Goal: Contribute content: Add original content to the website for others to see

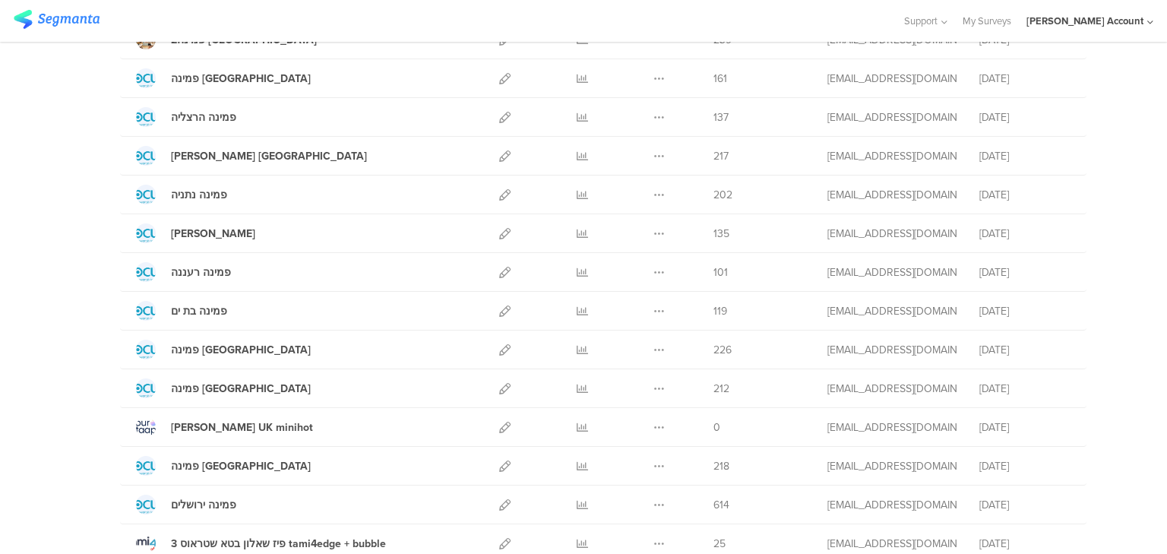
scroll to position [243, 0]
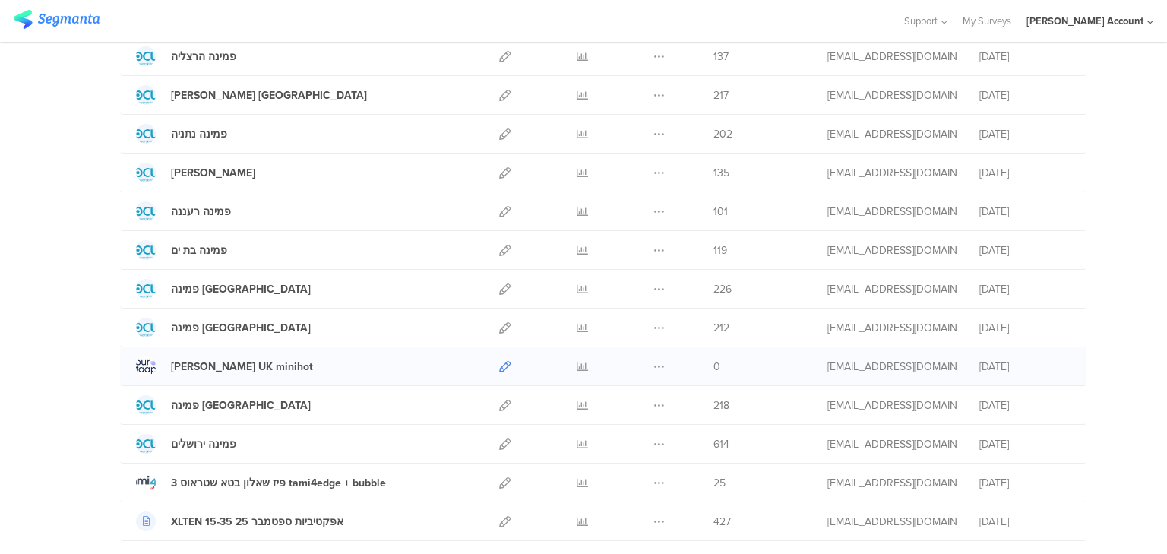
click at [499, 363] on icon at bounding box center [504, 366] width 11 height 11
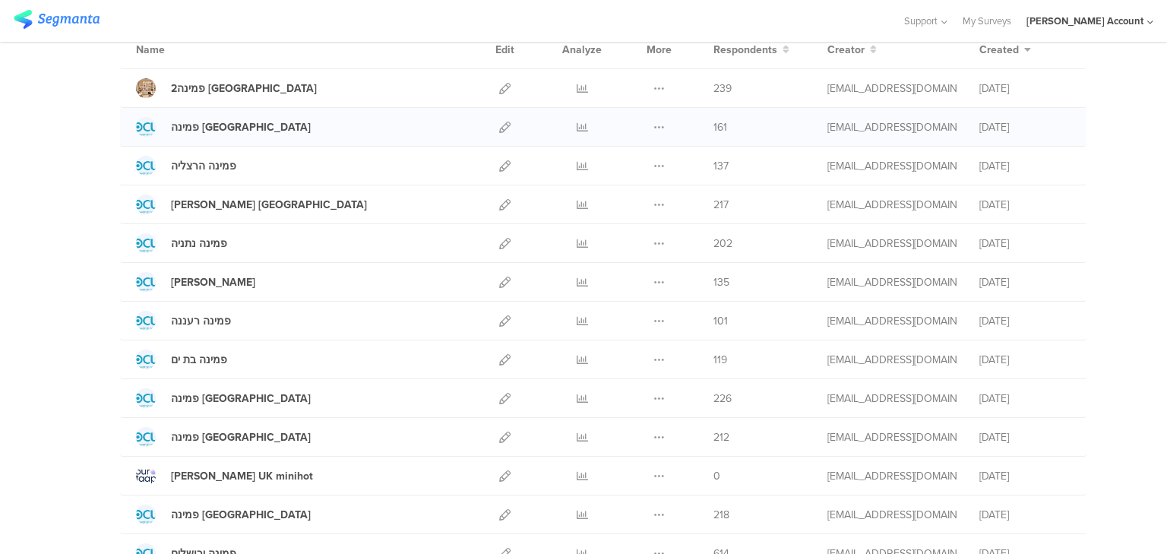
scroll to position [304, 0]
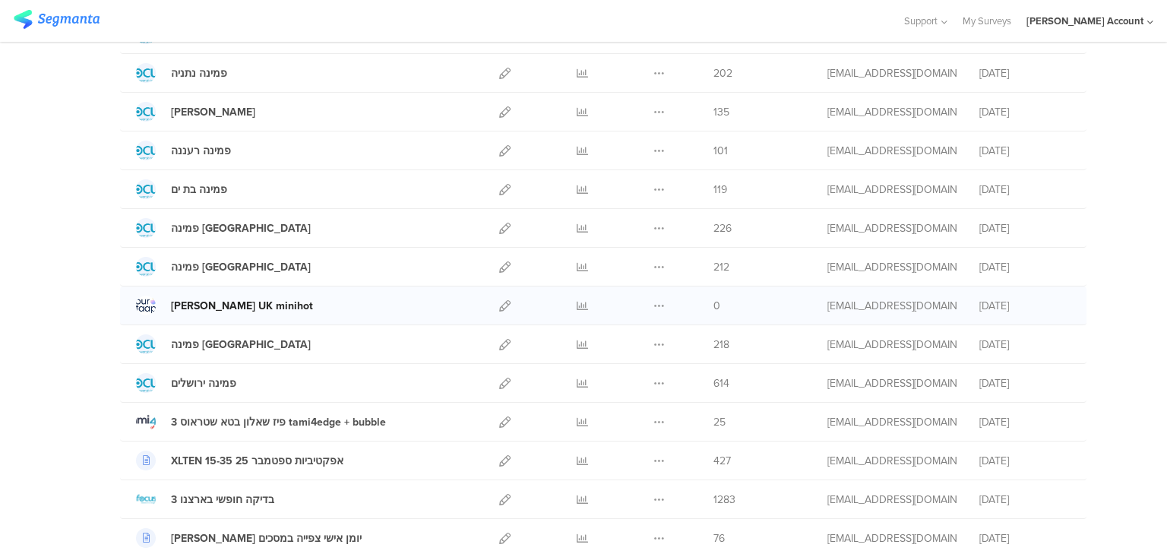
click at [200, 303] on div "[PERSON_NAME] UK minihot" at bounding box center [242, 306] width 142 height 16
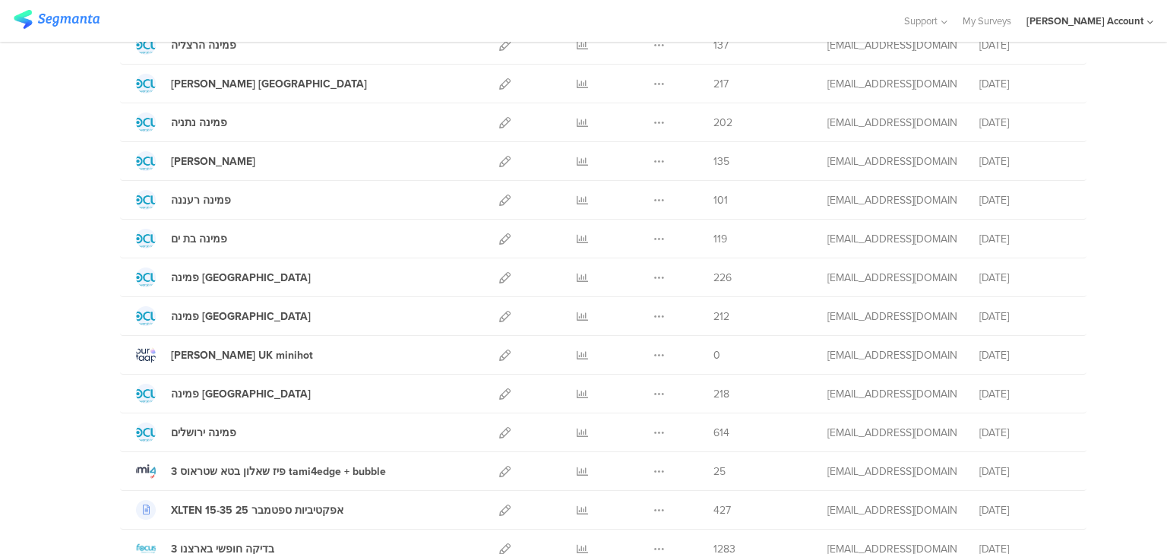
scroll to position [122, 0]
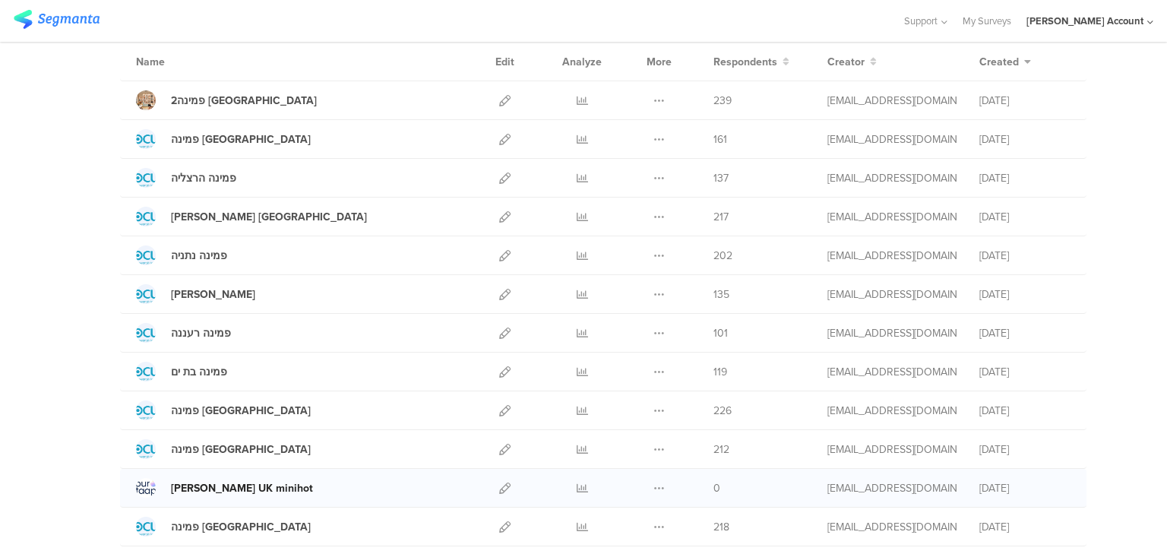
click at [225, 486] on div "[PERSON_NAME] UK minihot" at bounding box center [242, 488] width 142 height 16
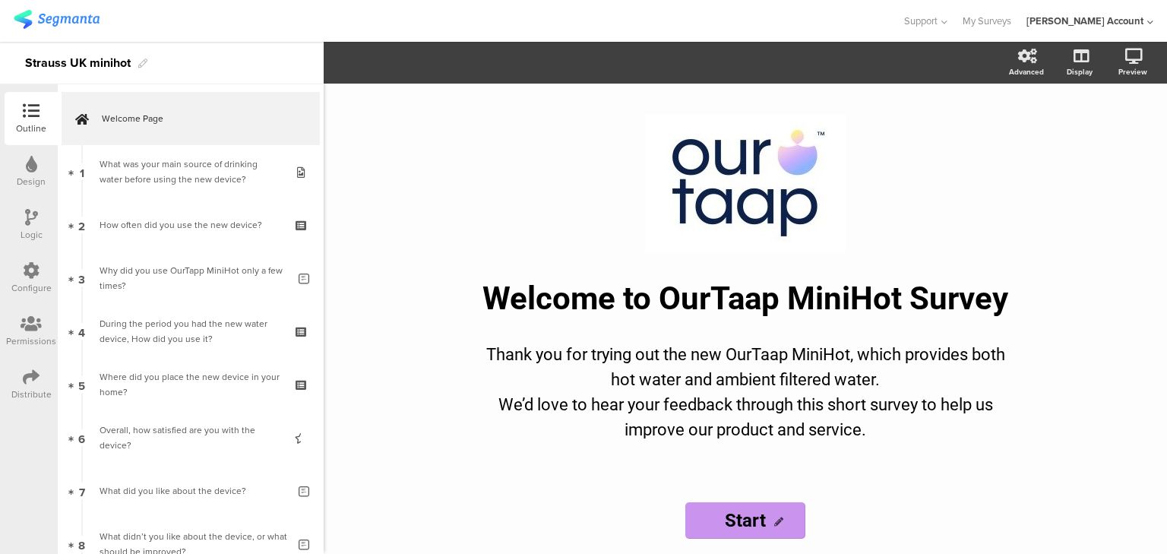
click at [26, 392] on div "Distribute" at bounding box center [31, 394] width 40 height 14
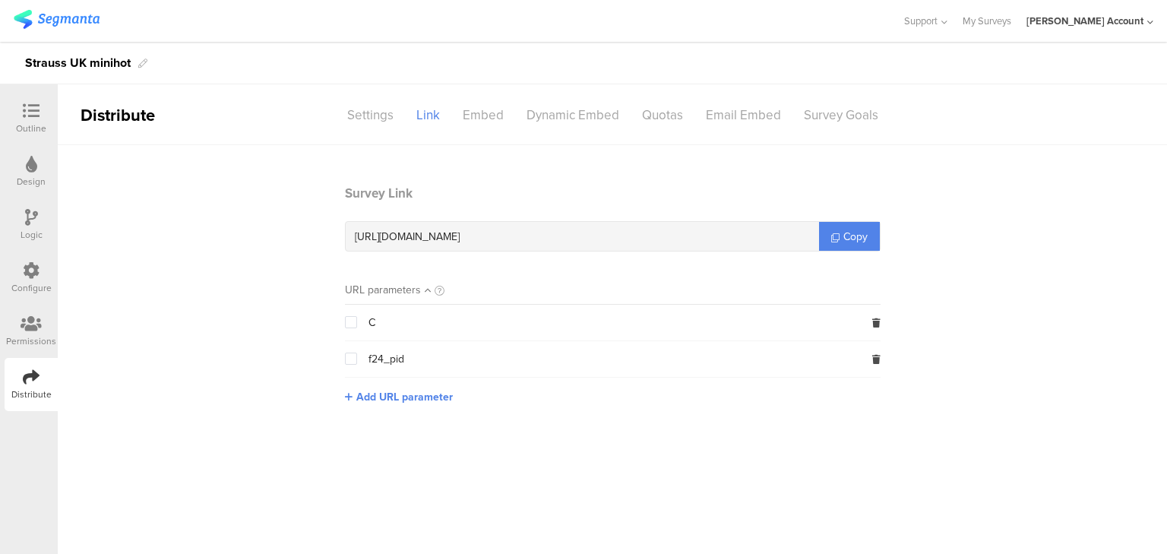
click at [33, 112] on icon at bounding box center [31, 111] width 17 height 17
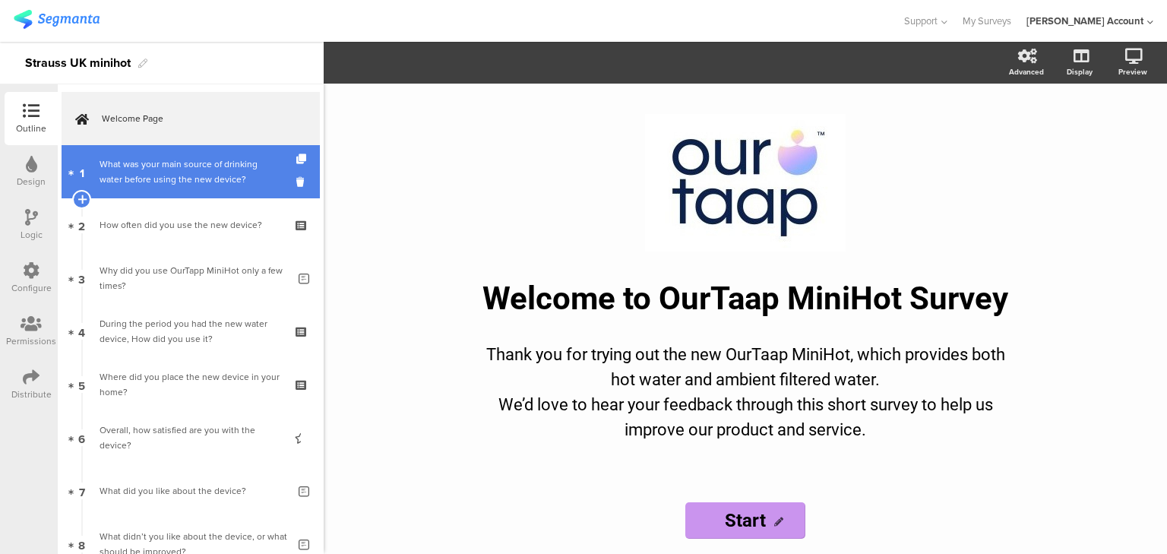
click at [188, 176] on div "What was your main source of drinking water before using the new device?" at bounding box center [190, 171] width 182 height 30
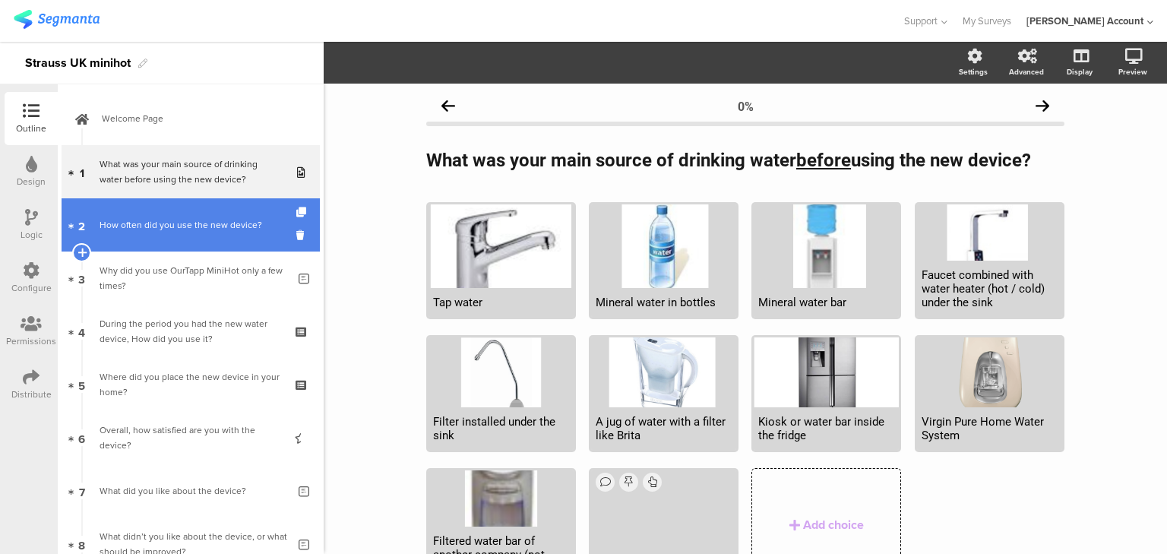
click at [149, 223] on div "How often did you use the new device?" at bounding box center [190, 224] width 182 height 15
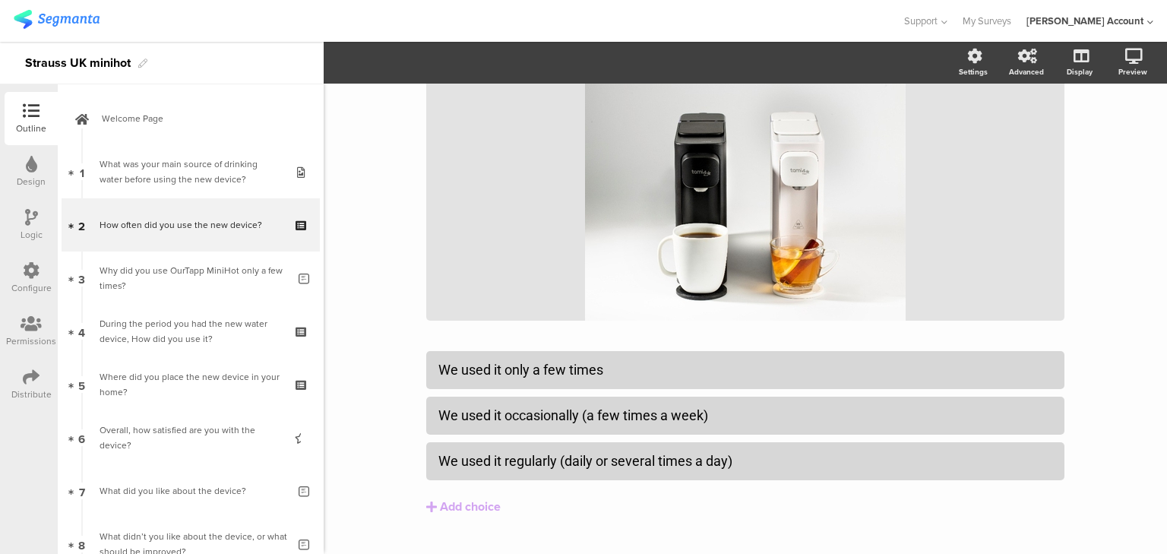
scroll to position [142, 0]
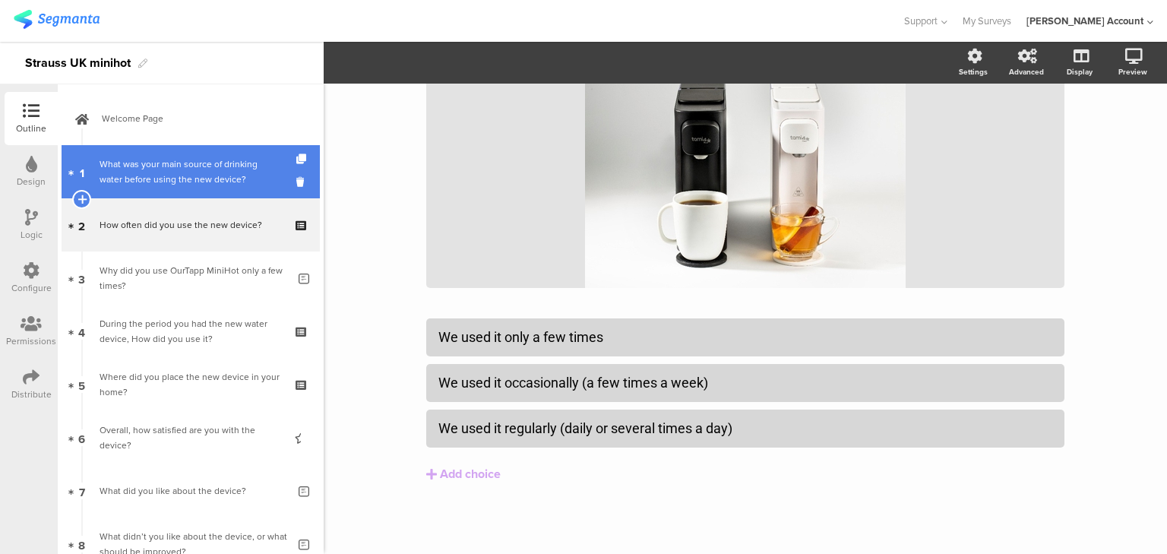
click at [204, 181] on div "What was your main source of drinking water before using the new device?" at bounding box center [190, 171] width 182 height 30
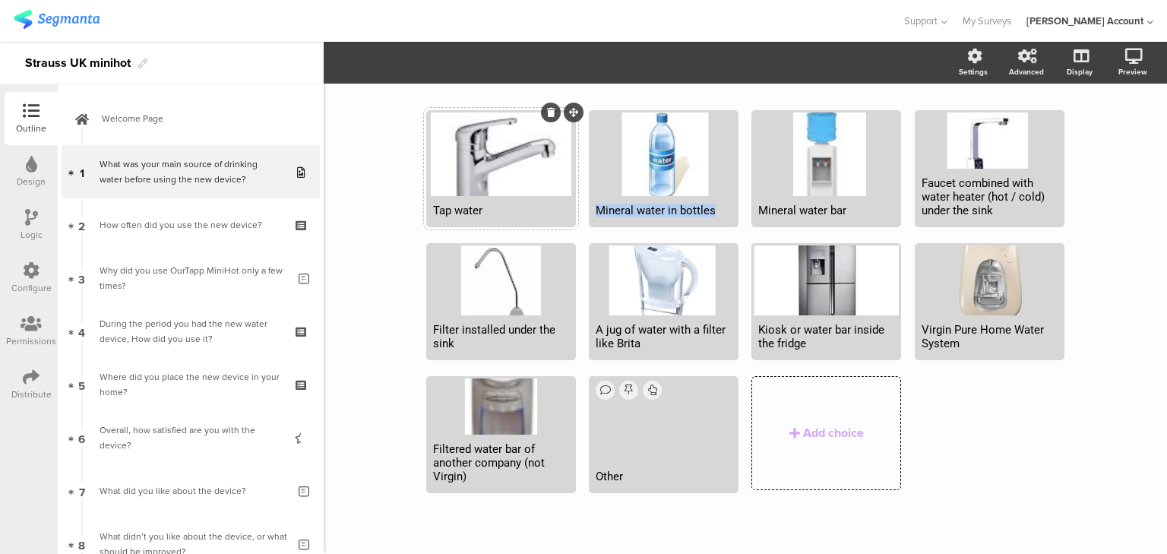
drag, startPoint x: 712, startPoint y: 208, endPoint x: 564, endPoint y: 215, distance: 148.3
click at [564, 229] on span "Tap water Mineral water in bottles Mineral water bar" at bounding box center [751, 369] width 651 height 280
click at [615, 208] on div "Mineral water in bottles" at bounding box center [663, 211] width 136 height 14
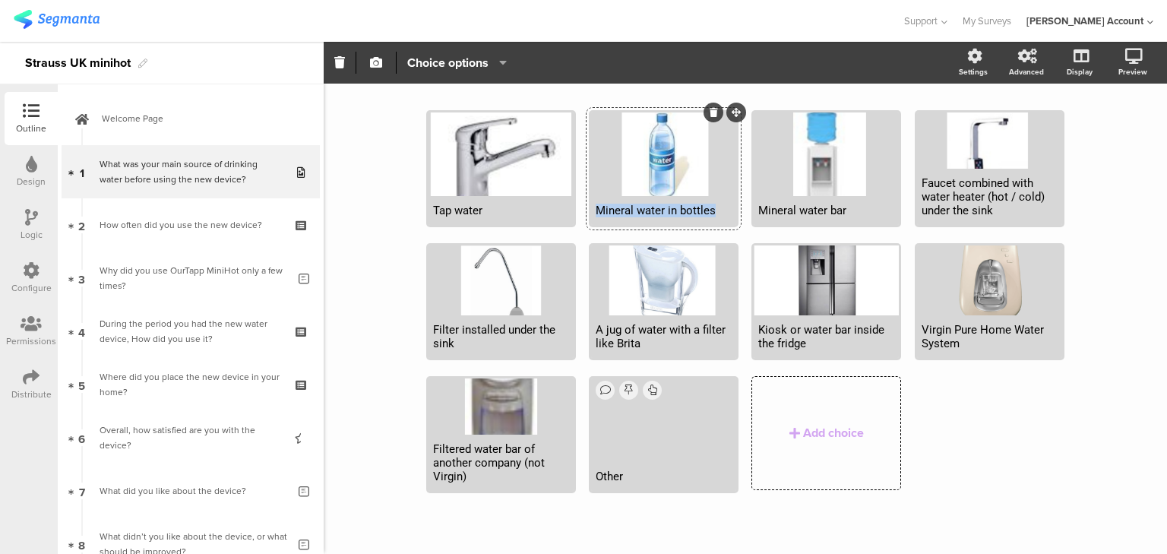
paste div
click at [611, 334] on div "A jug of water with a filter like Brita" at bounding box center [663, 336] width 136 height 27
drag, startPoint x: 592, startPoint y: 327, endPoint x: 667, endPoint y: 338, distance: 75.3
click at [667, 338] on div "A jug of water with a filter like Brita" at bounding box center [663, 336] width 136 height 27
paste div
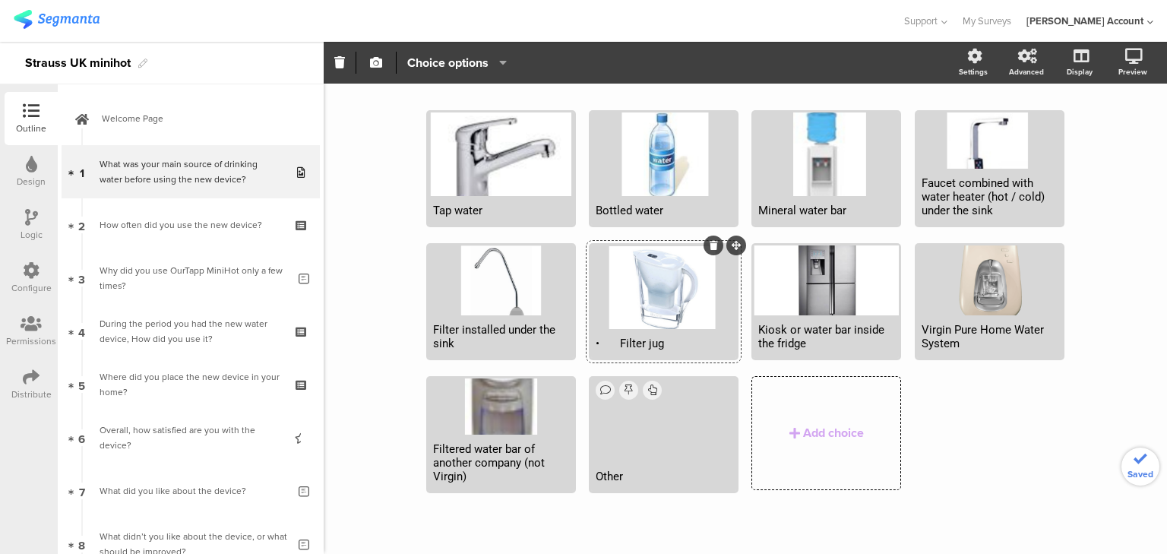
click at [612, 343] on div "• Filter jug" at bounding box center [663, 343] width 136 height 14
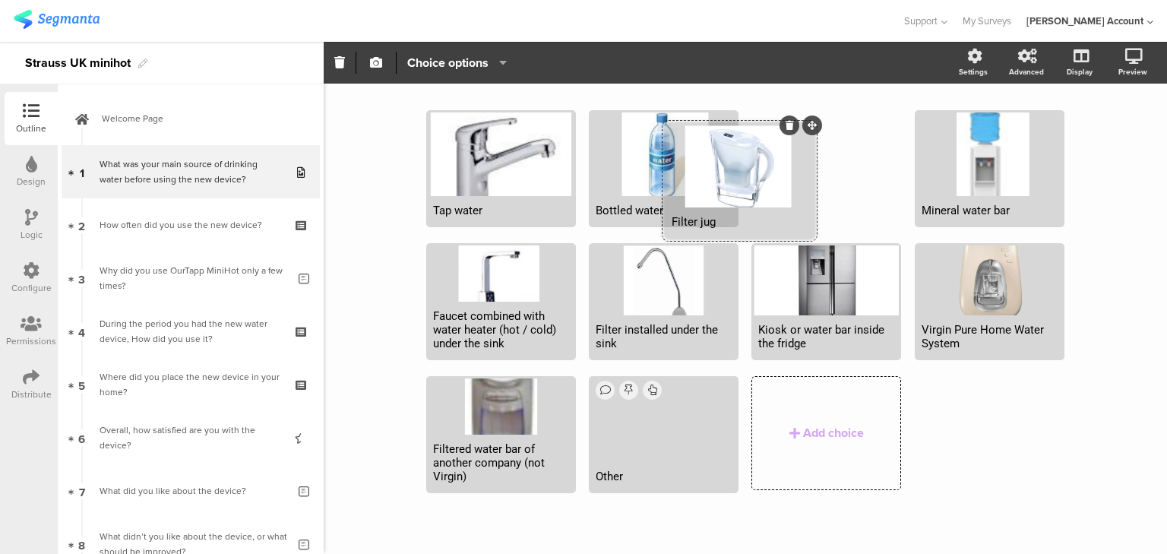
drag, startPoint x: 734, startPoint y: 245, endPoint x: 810, endPoint y: 125, distance: 141.4
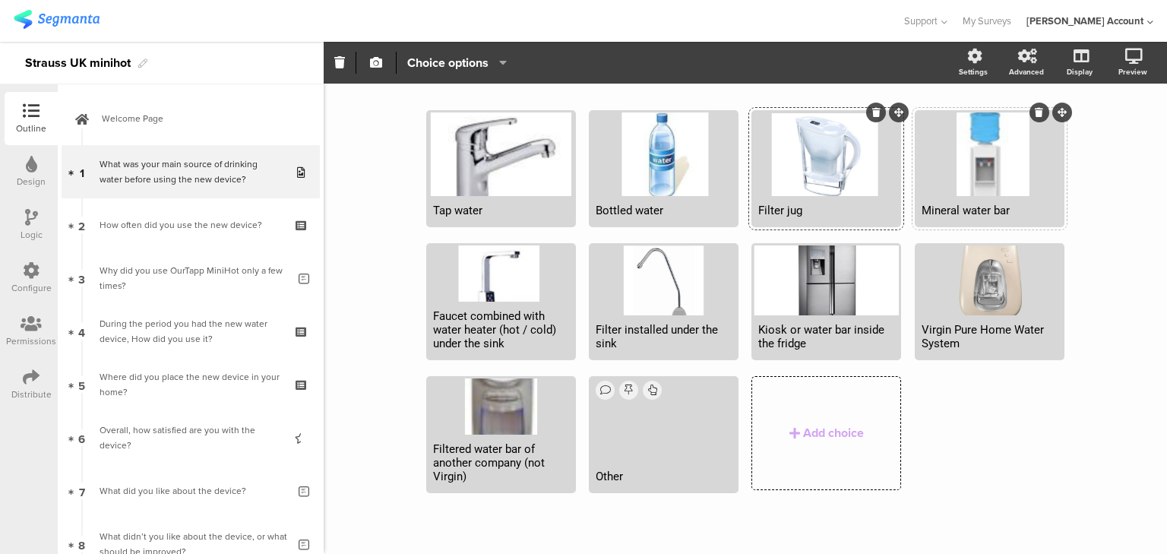
click at [1034, 112] on icon at bounding box center [1038, 112] width 8 height 9
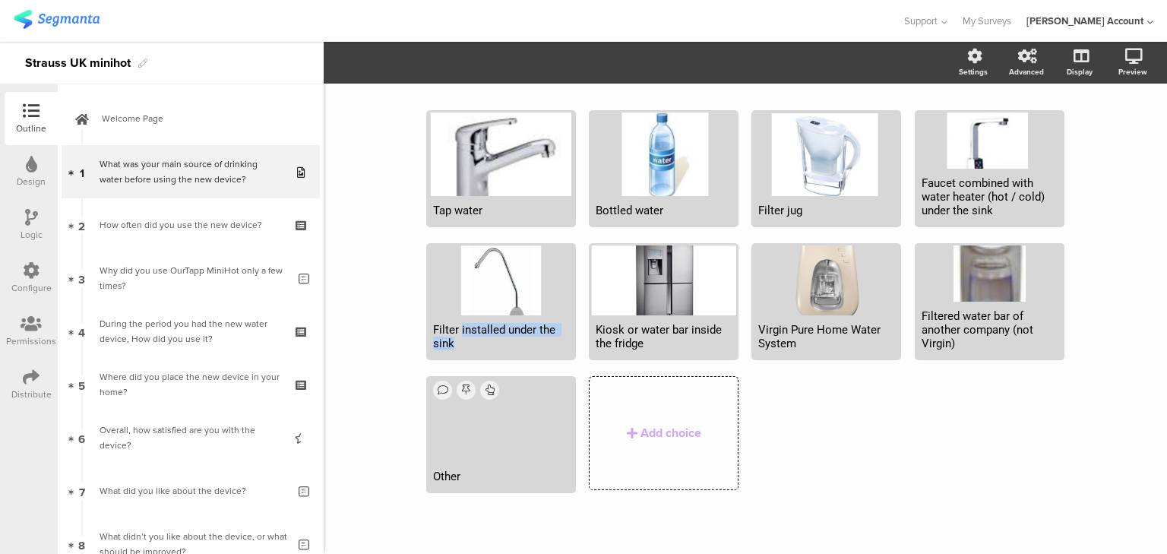
drag, startPoint x: 456, startPoint y: 325, endPoint x: 592, endPoint y: 342, distance: 136.2
click at [589, 359] on span "Tap water Bottled water" at bounding box center [751, 369] width 651 height 280
click at [709, 245] on icon at bounding box center [713, 245] width 8 height 9
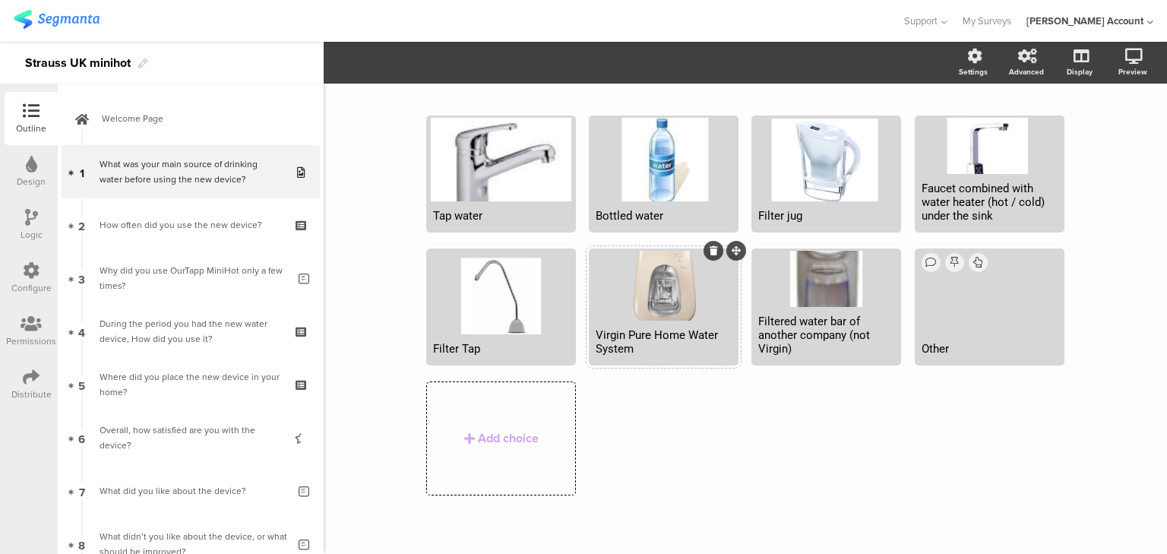
click at [631, 332] on div "Virgin Pure Home Water System" at bounding box center [663, 341] width 136 height 27
click at [872, 246] on icon at bounding box center [876, 250] width 8 height 9
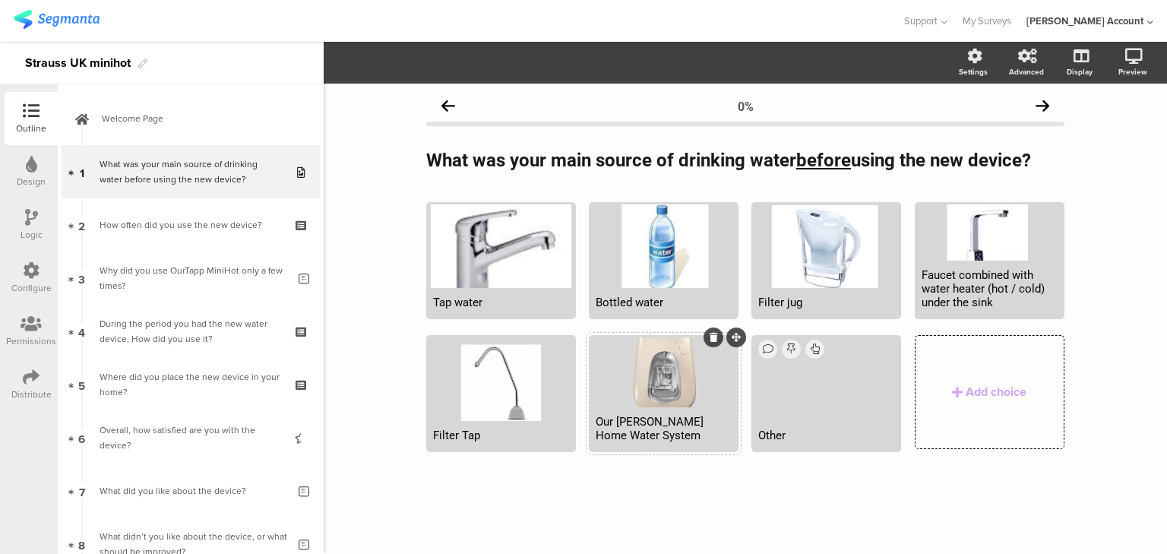
click at [669, 387] on div at bounding box center [663, 372] width 145 height 70
click at [380, 70] on button "button" at bounding box center [376, 62] width 20 height 33
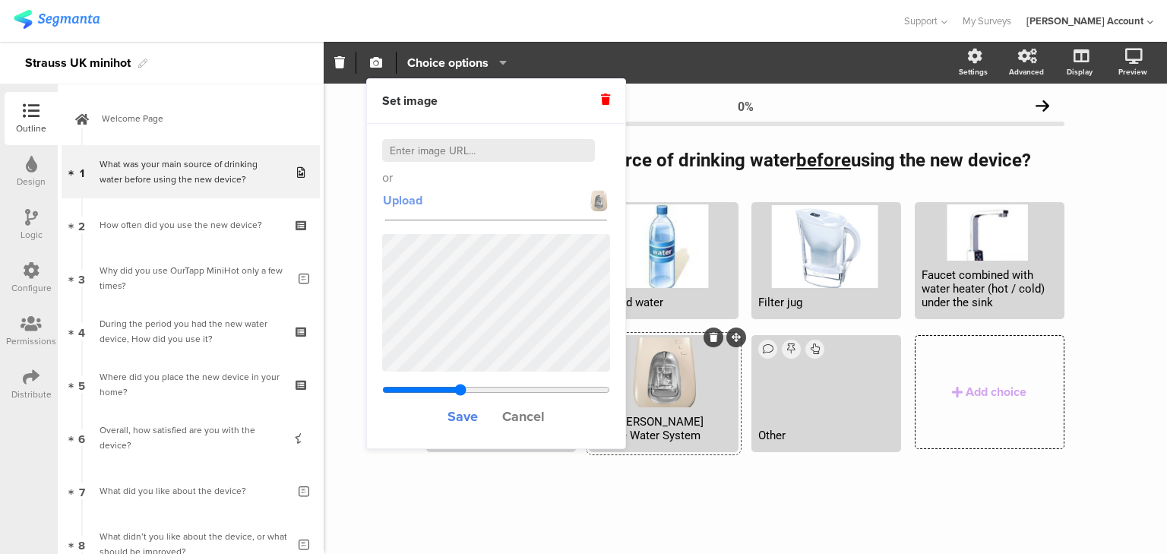
click at [406, 202] on span "Upload" at bounding box center [402, 199] width 39 height 17
drag, startPoint x: 457, startPoint y: 387, endPoint x: 407, endPoint y: 386, distance: 50.1
click at [407, 386] on input "range" at bounding box center [496, 390] width 228 height 12
drag, startPoint x: 465, startPoint y: 416, endPoint x: 490, endPoint y: 419, distance: 25.2
click at [490, 419] on div "Save Cancel" at bounding box center [496, 415] width 228 height 33
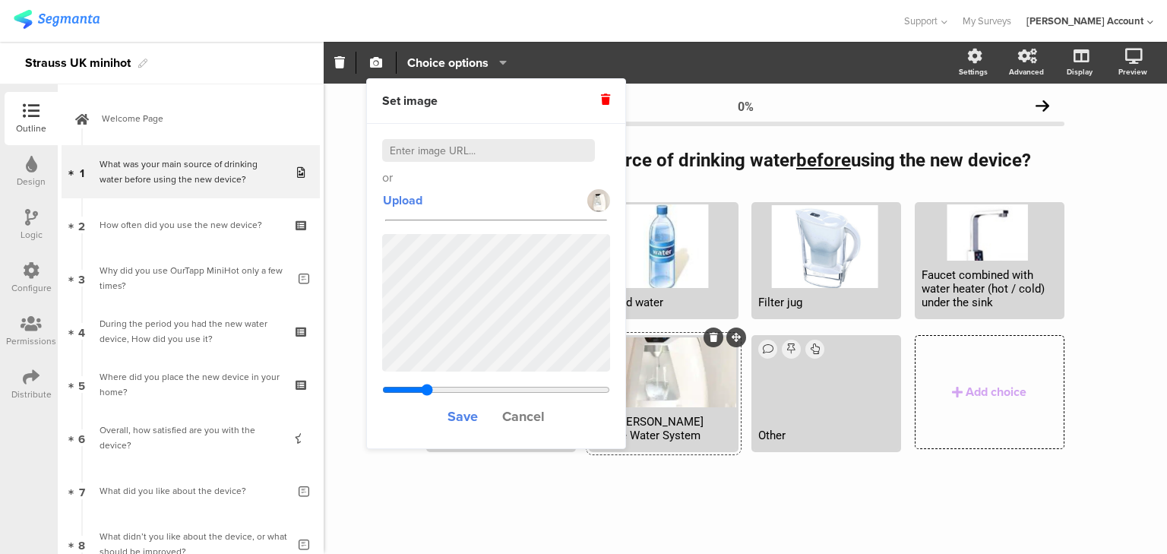
drag, startPoint x: 409, startPoint y: 386, endPoint x: 426, endPoint y: 389, distance: 17.7
type input "1.15776884422111"
click at [426, 389] on input "range" at bounding box center [496, 390] width 228 height 12
click at [463, 412] on span "Save" at bounding box center [462, 416] width 30 height 20
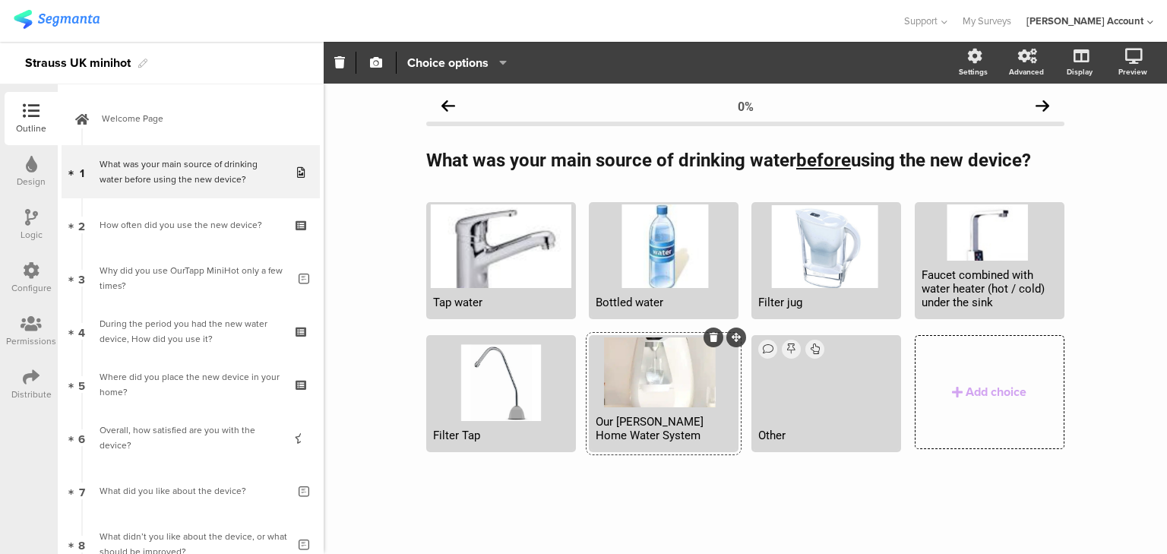
click at [377, 69] on button "button" at bounding box center [376, 62] width 20 height 33
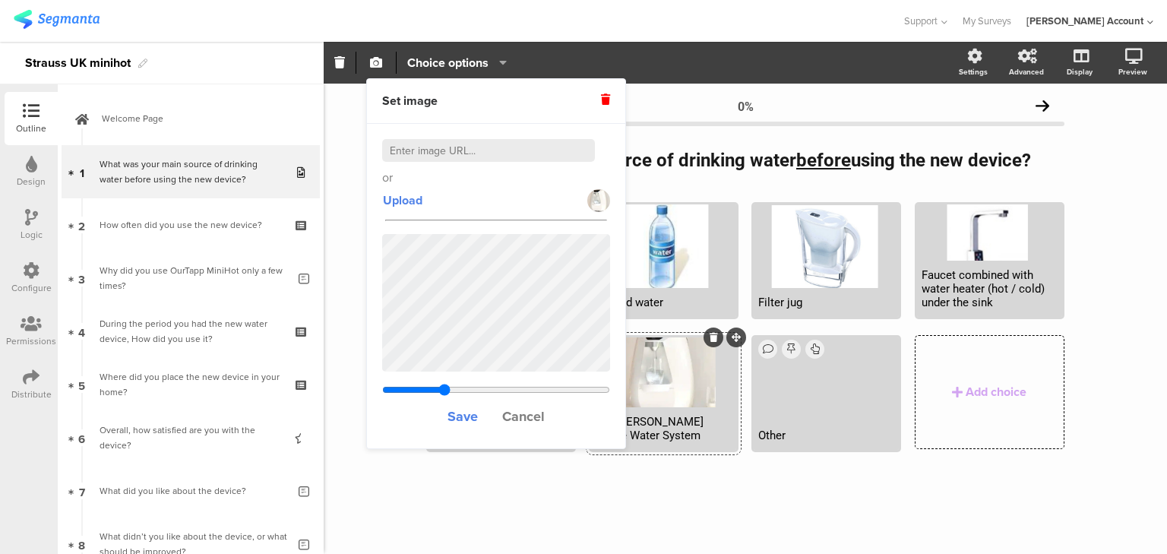
drag, startPoint x: 456, startPoint y: 385, endPoint x: 444, endPoint y: 384, distance: 12.2
type input "0.893330059341109"
click at [444, 384] on input "range" at bounding box center [496, 390] width 228 height 12
click at [465, 415] on span "Save" at bounding box center [462, 416] width 30 height 20
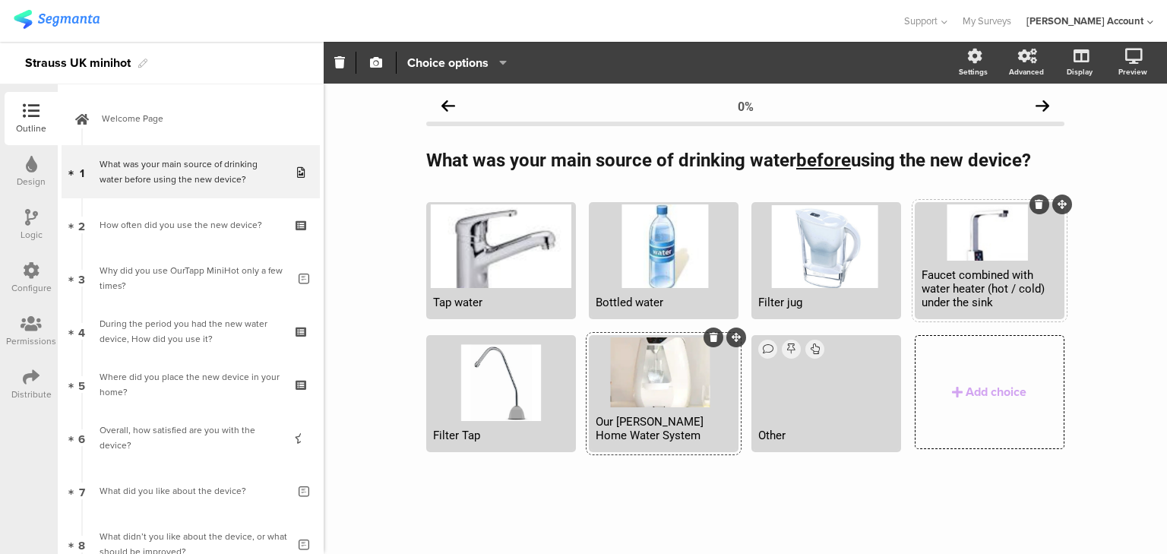
click at [1037, 203] on icon at bounding box center [1038, 204] width 8 height 9
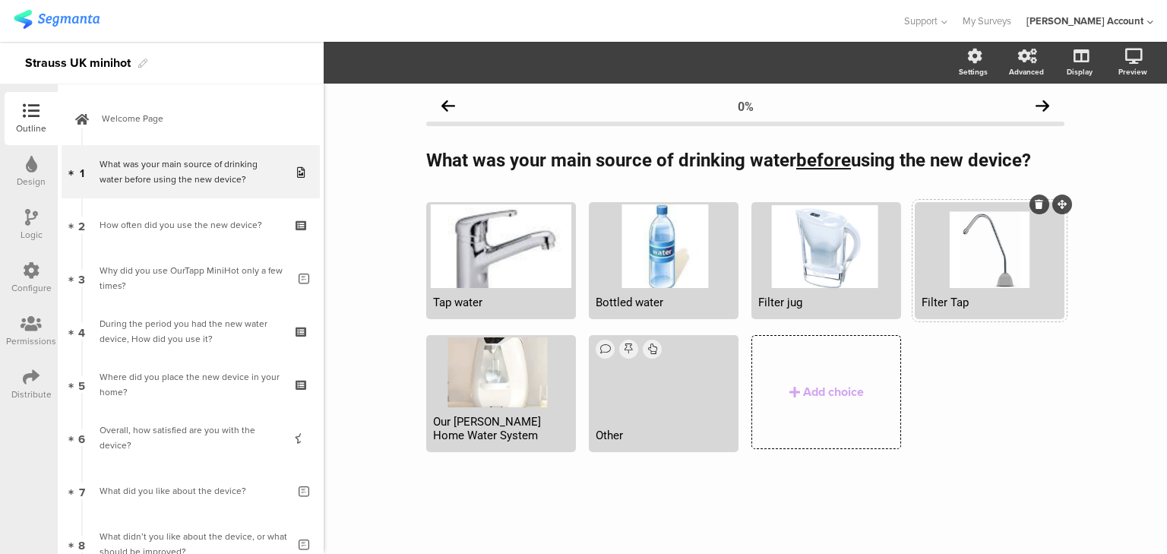
click at [952, 248] on div at bounding box center [989, 246] width 145 height 84
click at [374, 65] on icon "button" at bounding box center [376, 62] width 12 height 12
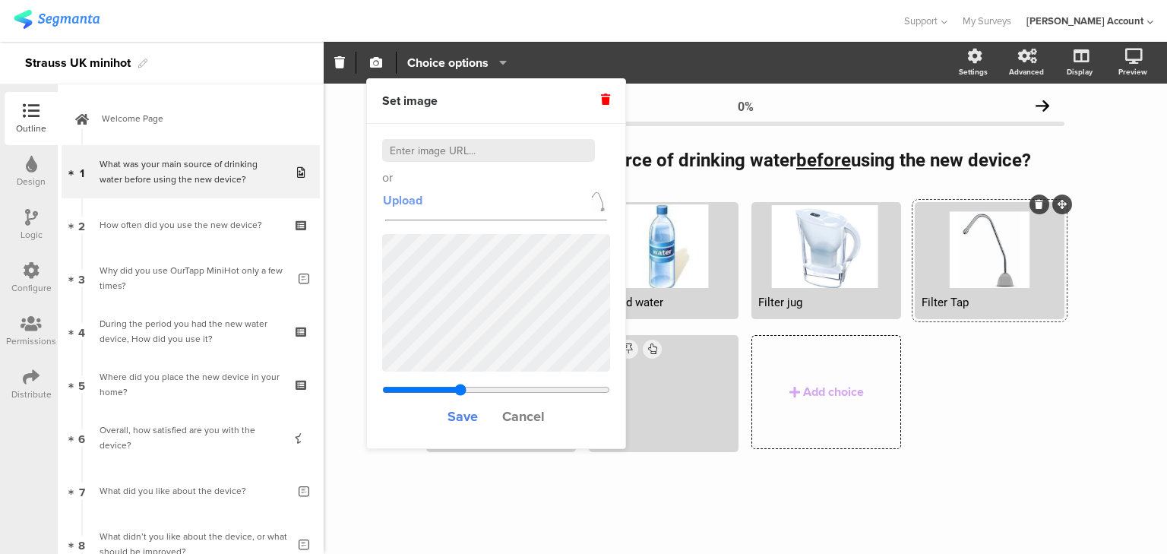
click at [399, 193] on span "Upload" at bounding box center [402, 199] width 39 height 17
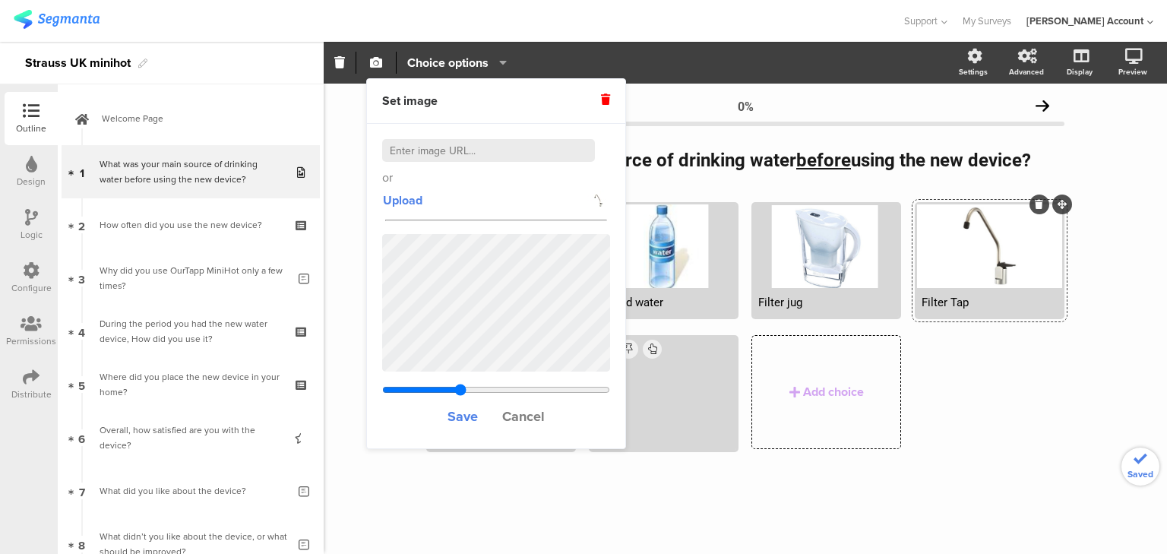
type input "0.75"
click at [460, 416] on span "Save" at bounding box center [462, 416] width 30 height 20
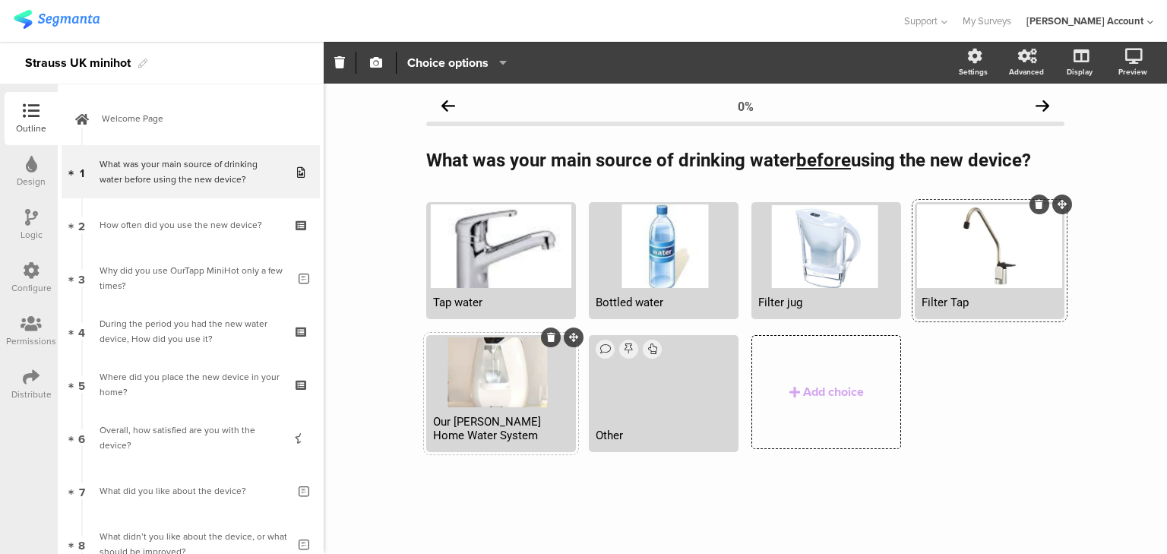
click at [488, 374] on div at bounding box center [500, 372] width 145 height 70
drag, startPoint x: 371, startPoint y: 66, endPoint x: 364, endPoint y: 101, distance: 35.8
click at [371, 66] on icon "button" at bounding box center [376, 62] width 12 height 12
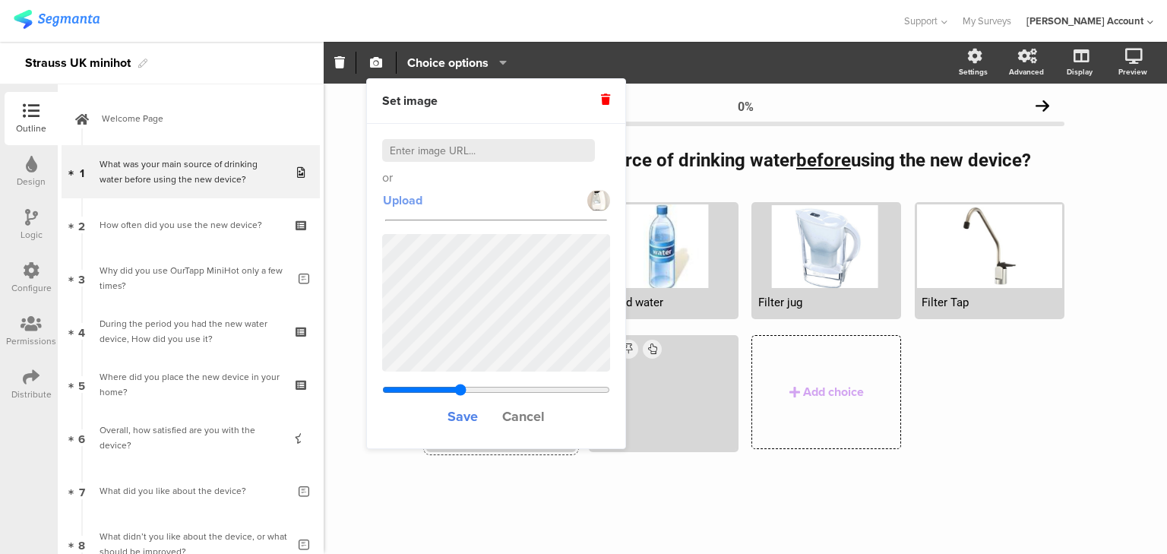
click at [407, 197] on span "Upload" at bounding box center [402, 199] width 39 height 17
drag, startPoint x: 462, startPoint y: 388, endPoint x: 346, endPoint y: 377, distance: 116.0
type input "2.02702702702703"
click at [382, 384] on input "range" at bounding box center [496, 390] width 228 height 12
click at [459, 414] on span "Save" at bounding box center [462, 416] width 30 height 20
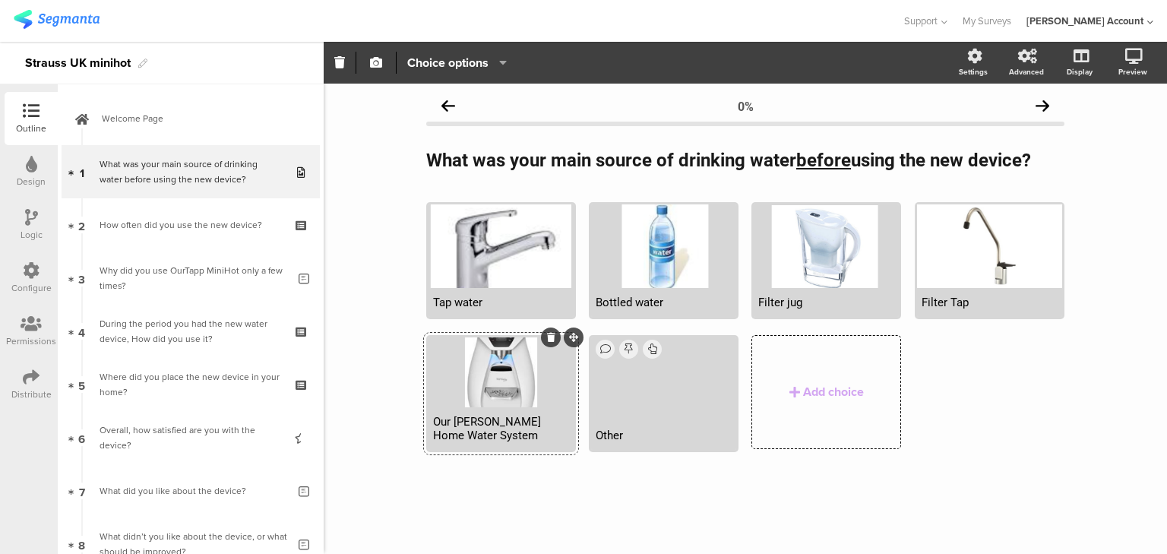
click at [471, 390] on div at bounding box center [500, 372] width 145 height 70
click at [373, 65] on icon "button" at bounding box center [376, 62] width 12 height 12
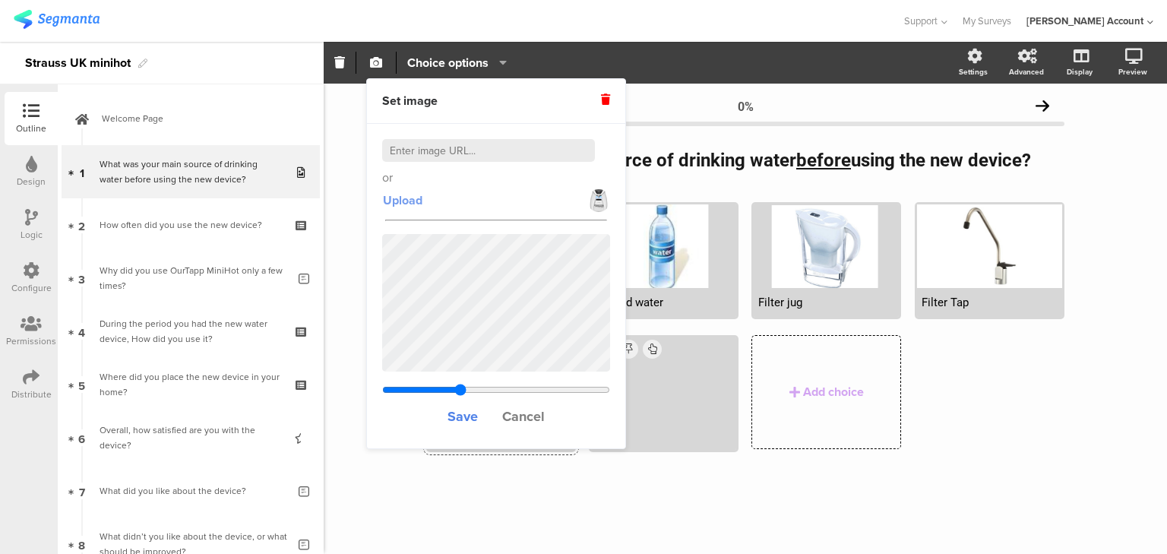
click at [404, 203] on span "Upload" at bounding box center [402, 199] width 39 height 17
drag, startPoint x: 463, startPoint y: 416, endPoint x: 445, endPoint y: 414, distance: 18.4
click at [445, 414] on div "Save Cancel" at bounding box center [496, 415] width 228 height 33
drag, startPoint x: 460, startPoint y: 386, endPoint x: 407, endPoint y: 389, distance: 53.2
type input "0.478"
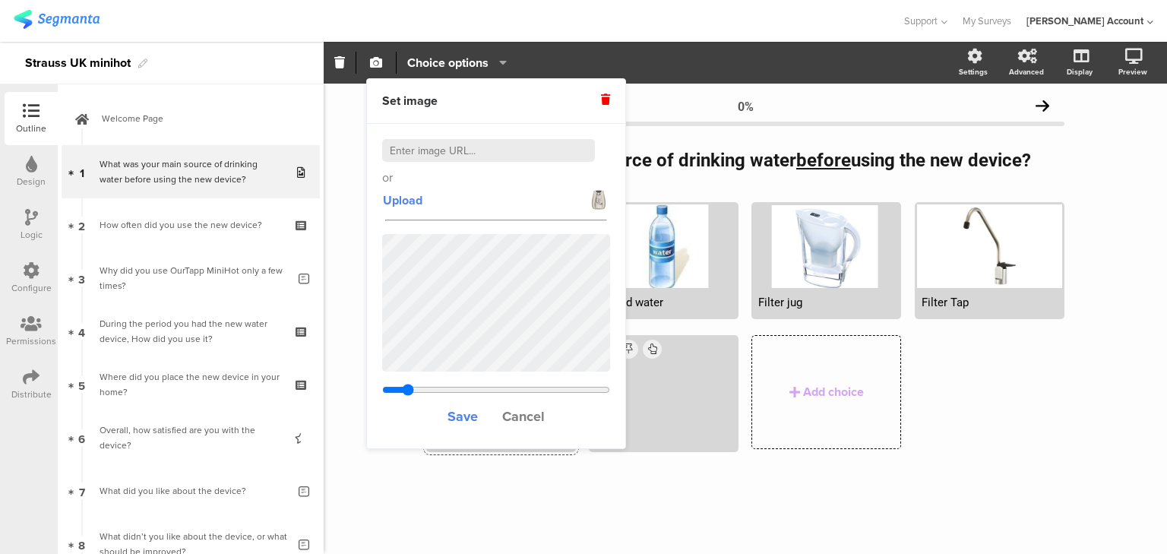
click at [407, 389] on input "range" at bounding box center [496, 390] width 228 height 12
click at [467, 414] on span "Save" at bounding box center [462, 416] width 30 height 20
